Goal: Check status: Check status

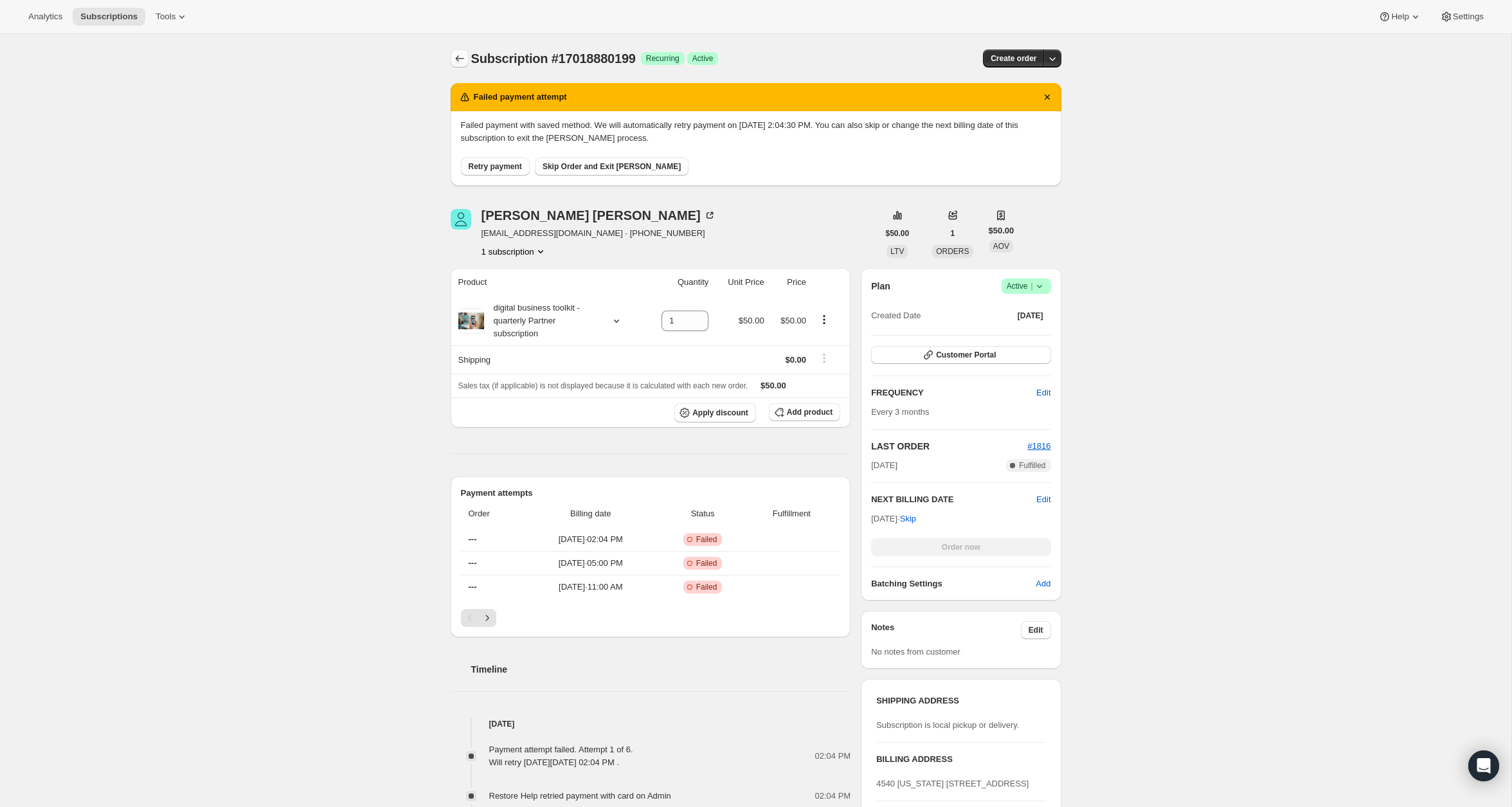
click at [458, 58] on icon "Subscriptions" at bounding box center [460, 59] width 13 height 13
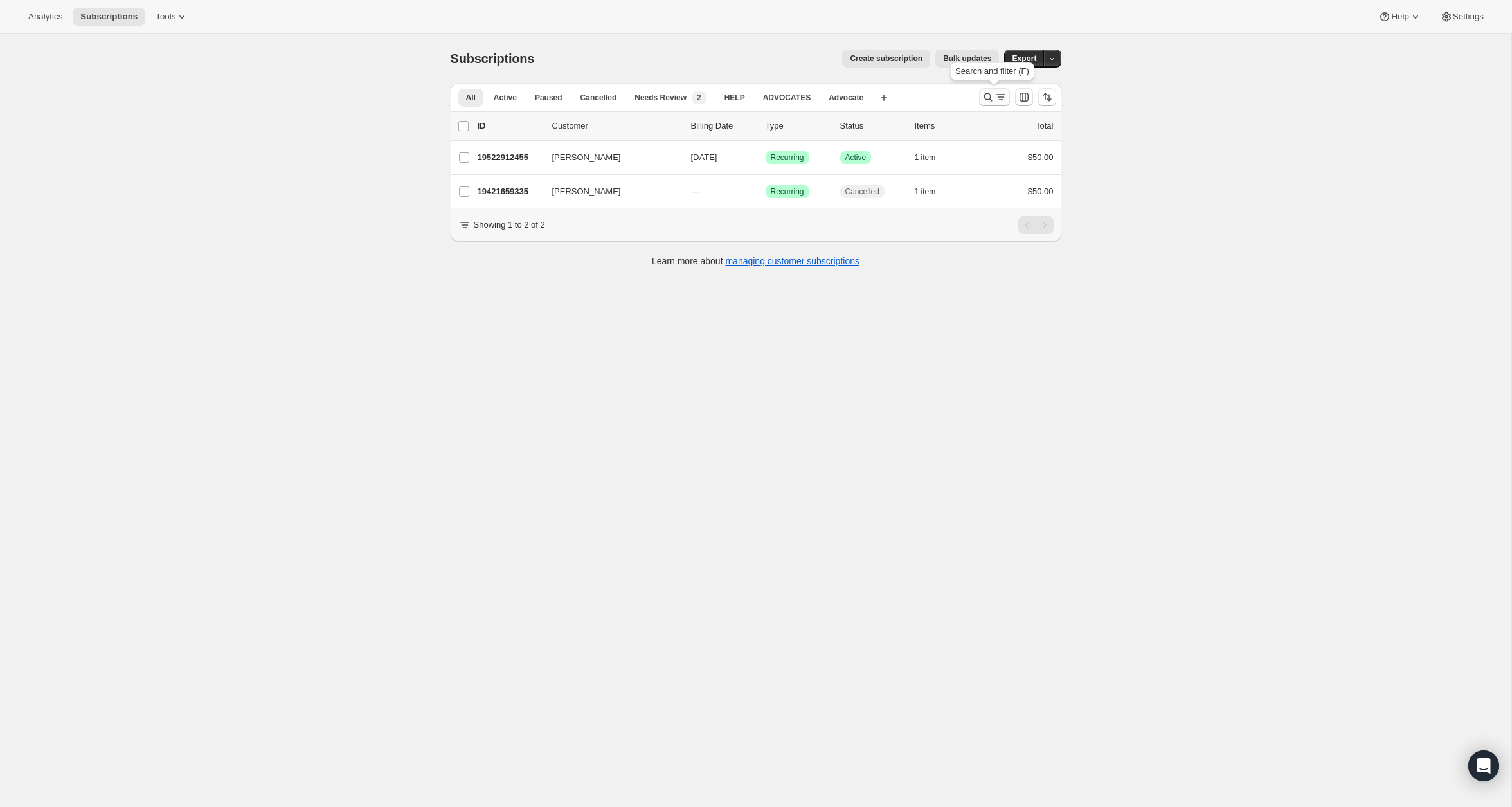
click at [986, 100] on icon "Search and filter results" at bounding box center [988, 97] width 13 height 13
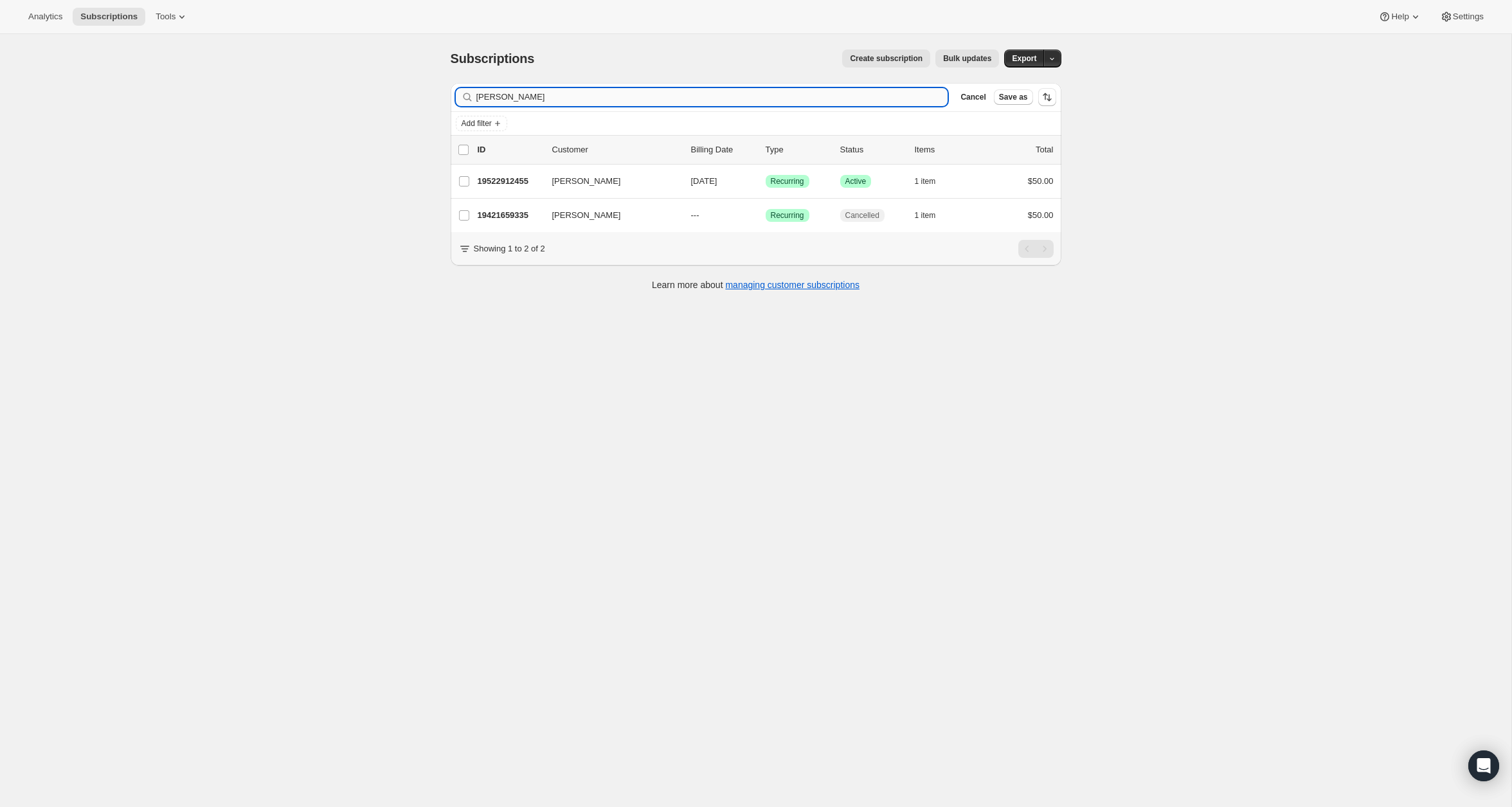
click at [735, 99] on input "[PERSON_NAME]" at bounding box center [712, 97] width 472 height 18
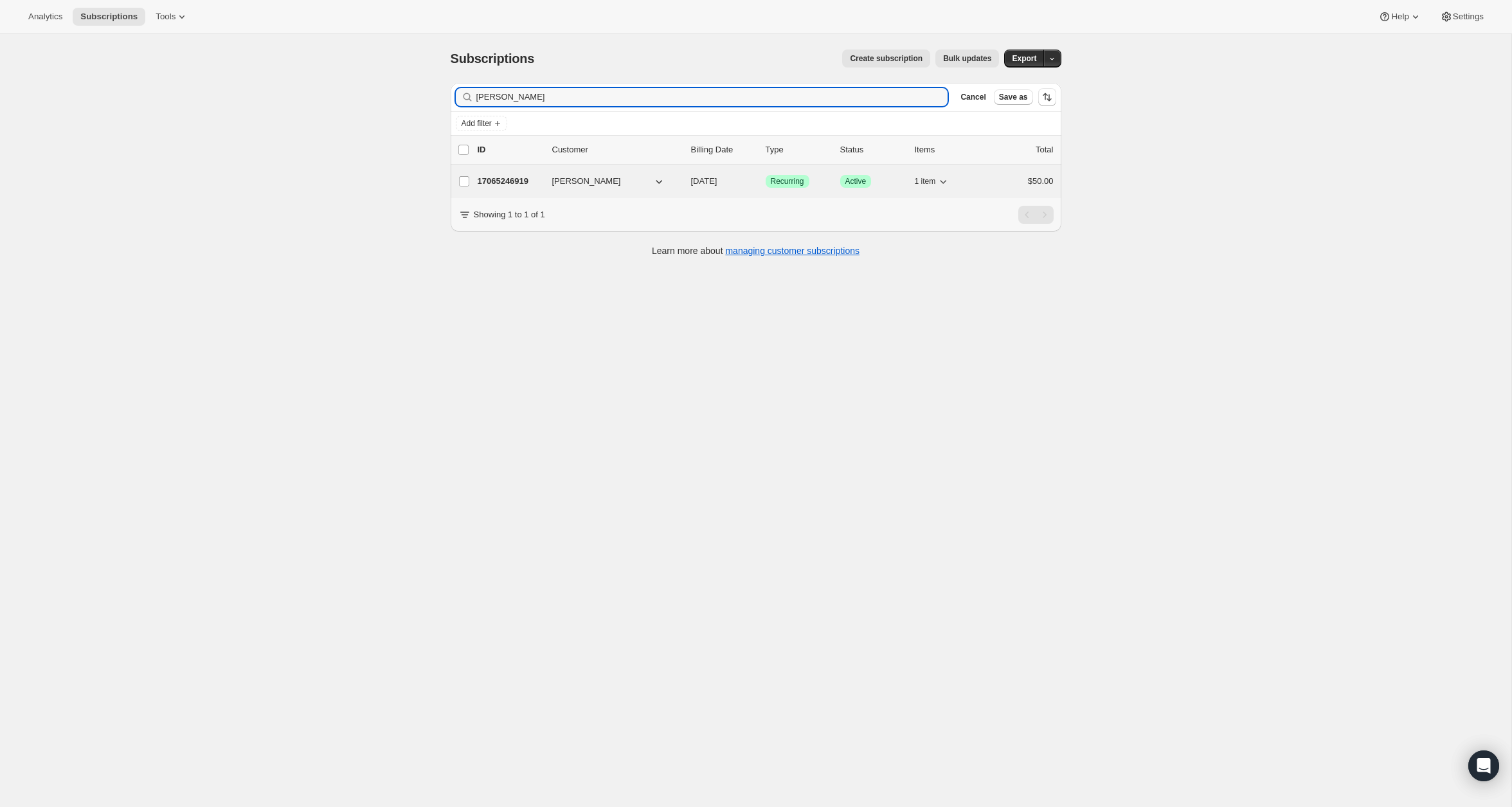
type input "[PERSON_NAME]"
click at [499, 177] on p "17065246919" at bounding box center [510, 181] width 65 height 13
